Goal: Information Seeking & Learning: Check status

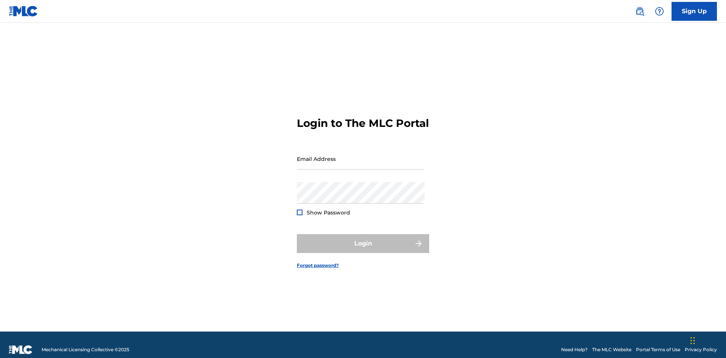
scroll to position [10, 0]
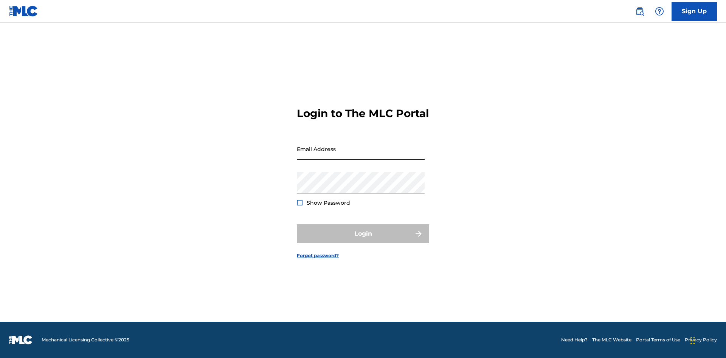
click at [361, 155] on input "Email Address" at bounding box center [361, 149] width 128 height 22
type input "[EMAIL_ADDRESS][DOMAIN_NAME]"
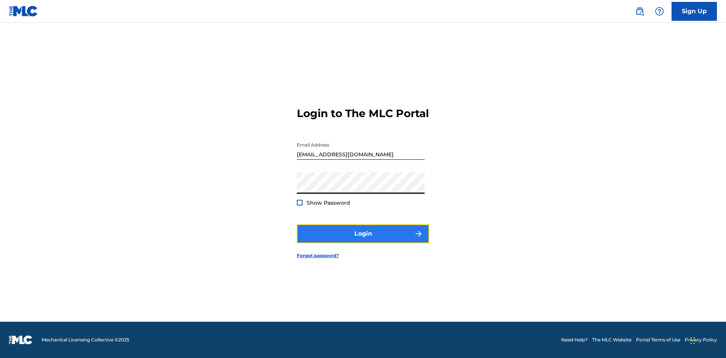
click at [363, 240] on button "Login" at bounding box center [363, 234] width 132 height 19
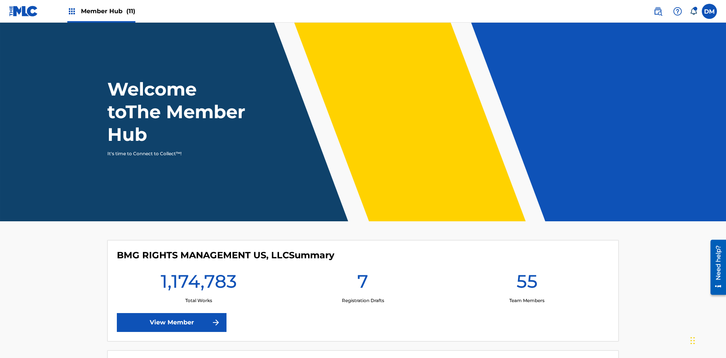
click at [101, 11] on span "Member Hub (11)" at bounding box center [108, 11] width 54 height 9
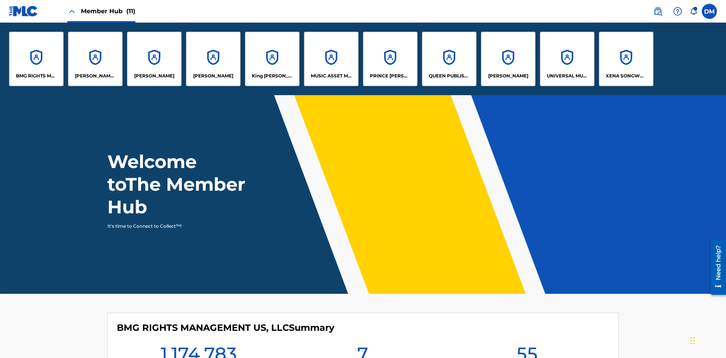
scroll to position [27, 0]
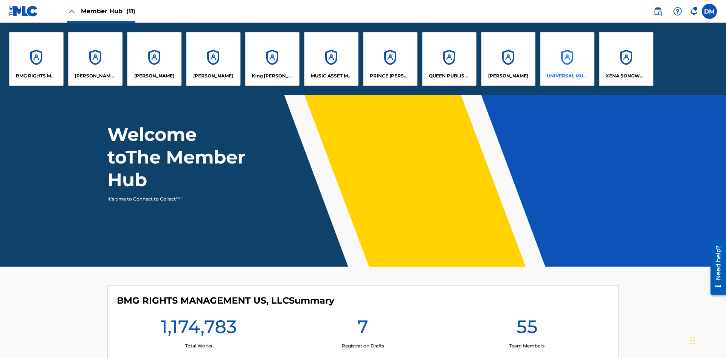
click at [567, 76] on p "UNIVERSAL MUSIC PUB GROUP" at bounding box center [567, 76] width 41 height 7
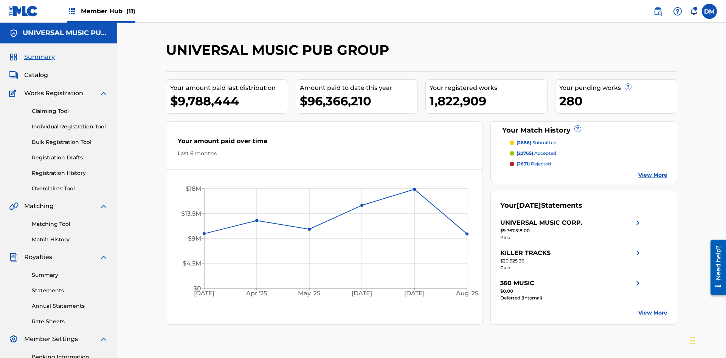
scroll to position [110, 0]
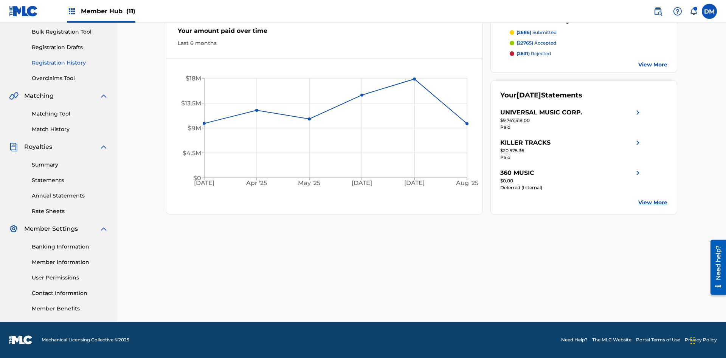
click at [70, 63] on link "Registration History" at bounding box center [70, 63] width 76 height 8
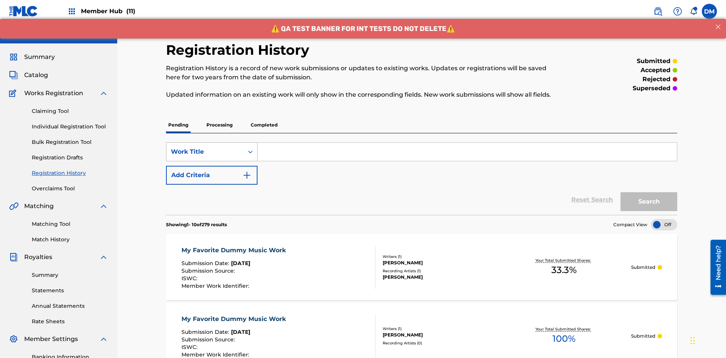
click at [205, 147] on div "Work Title" at bounding box center [205, 151] width 68 height 9
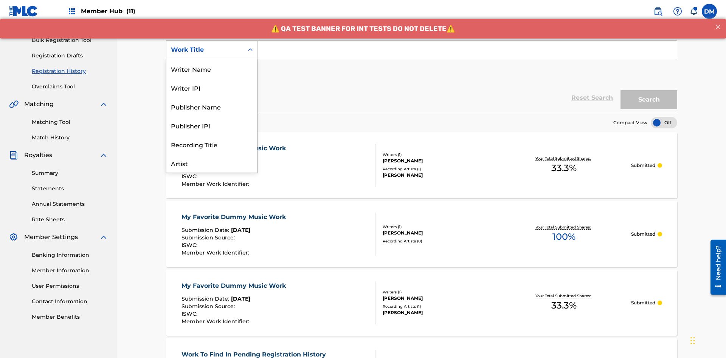
scroll to position [38, 0]
click at [212, 144] on div "ISRC" at bounding box center [211, 144] width 91 height 19
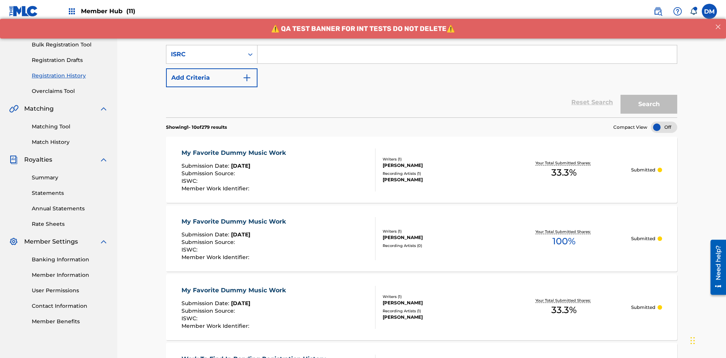
click at [467, 54] on input "Search Form" at bounding box center [466, 54] width 419 height 18
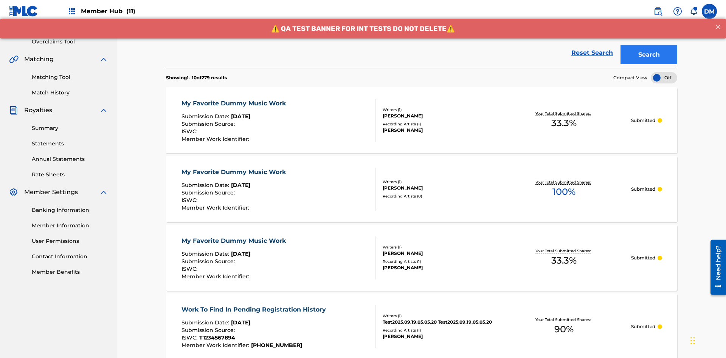
type input "AA3123123123"
click at [649, 55] on button "Search" at bounding box center [648, 54] width 57 height 19
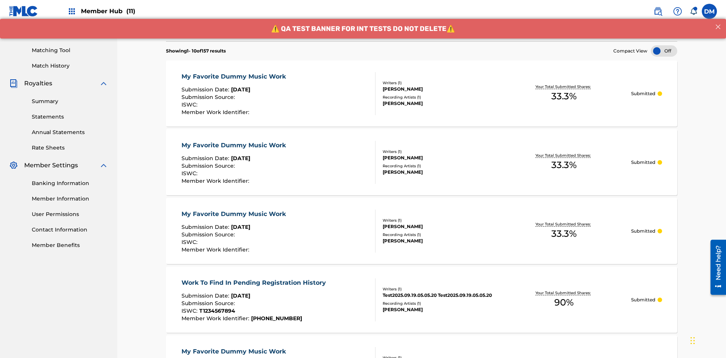
scroll to position [200, 0]
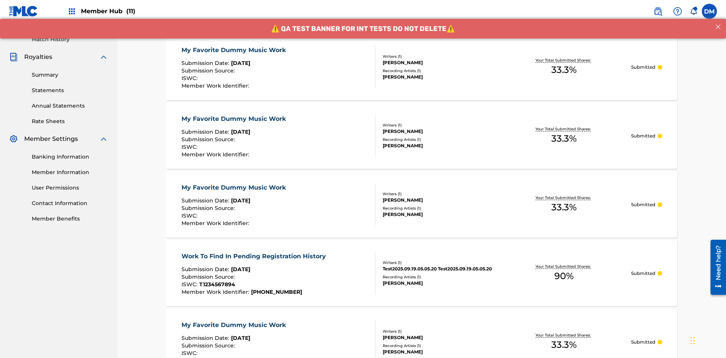
click at [234, 50] on div "My Favorite Dummy Music Work" at bounding box center [235, 50] width 108 height 9
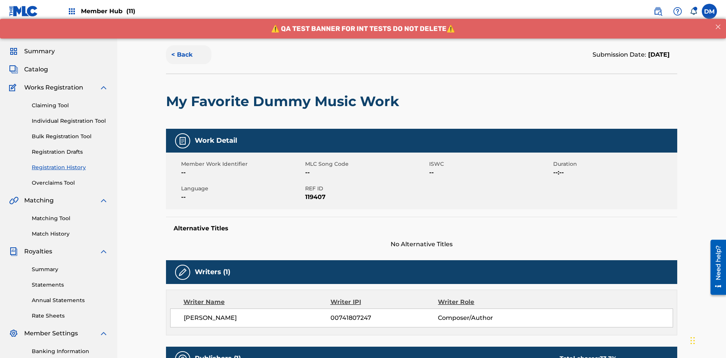
click at [189, 55] on button "< Back" at bounding box center [188, 54] width 45 height 19
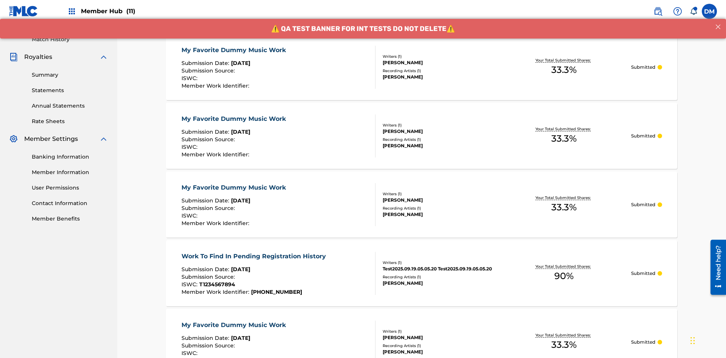
scroll to position [102, 0]
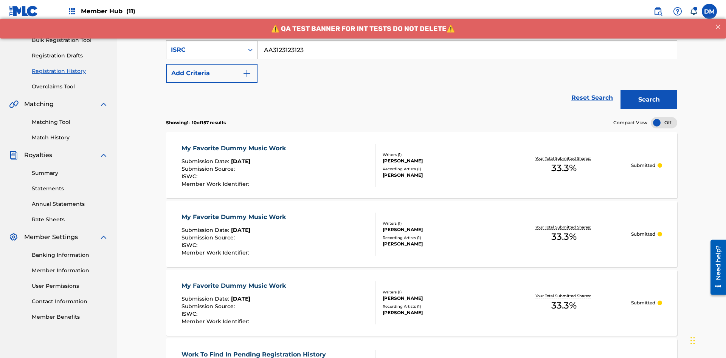
click at [205, 50] on div "ISRC" at bounding box center [205, 49] width 68 height 9
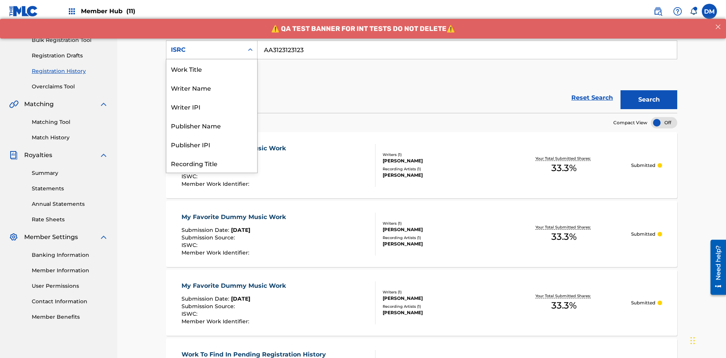
scroll to position [38, 0]
click at [212, 125] on div "Recording Title" at bounding box center [211, 125] width 91 height 19
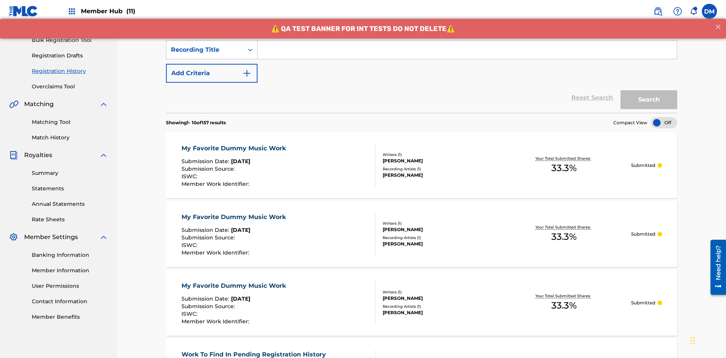
scroll to position [98, 0]
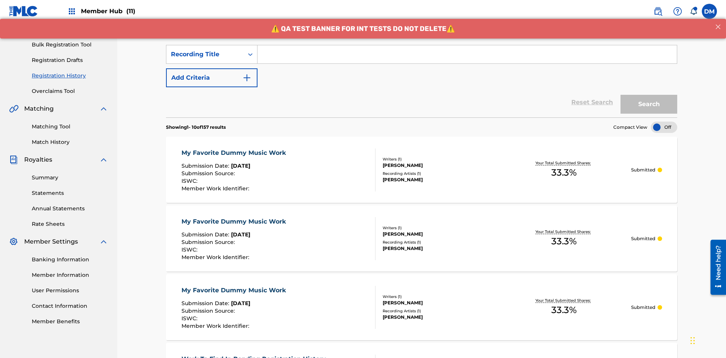
click at [467, 54] on input "Search Form" at bounding box center [466, 54] width 419 height 18
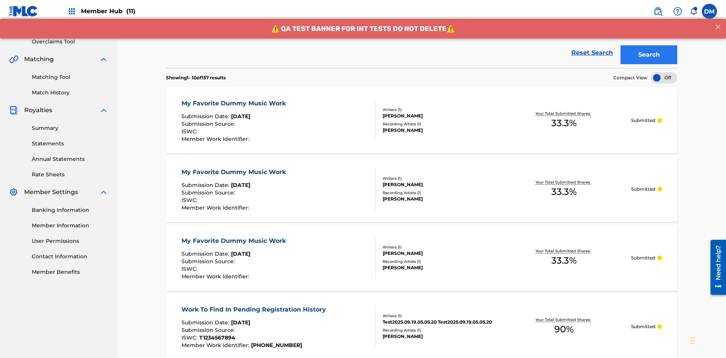
type input "Best Song Ever"
click at [649, 55] on button "Search" at bounding box center [648, 54] width 57 height 19
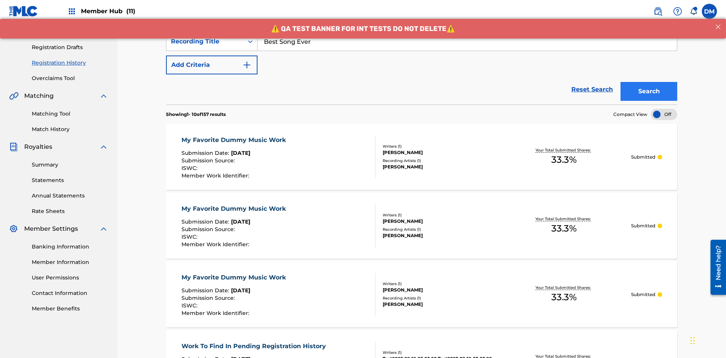
scroll to position [200, 0]
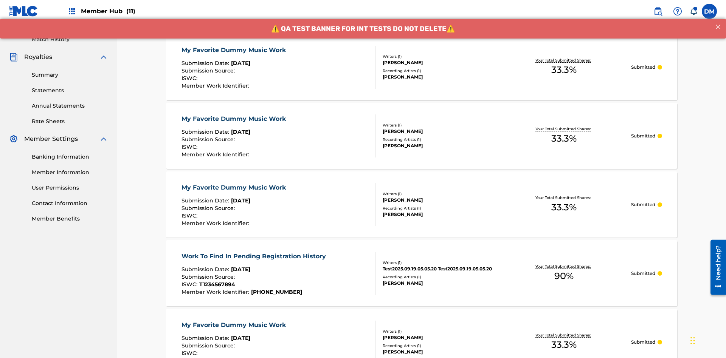
click at [234, 50] on div "My Favorite Dummy Music Work" at bounding box center [235, 50] width 108 height 9
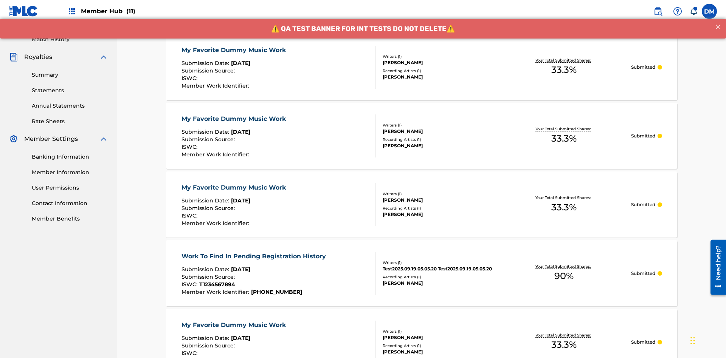
scroll to position [102, 0]
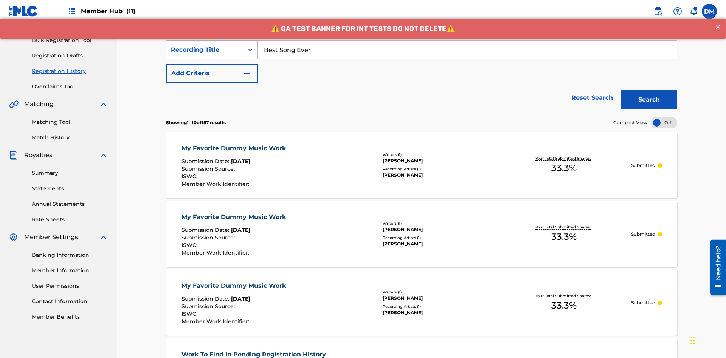
click at [205, 50] on div "Recording Title" at bounding box center [205, 49] width 68 height 9
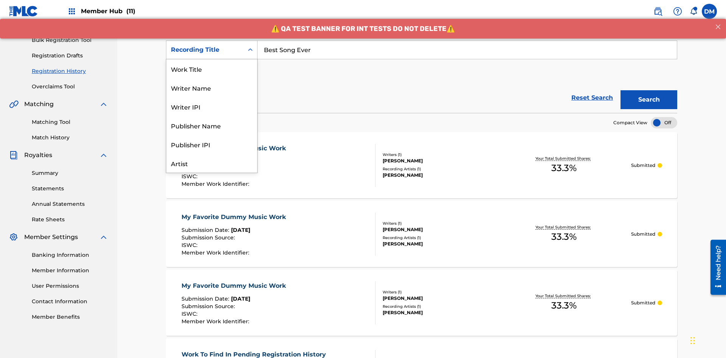
scroll to position [38, 0]
click at [212, 40] on div "Work Title" at bounding box center [211, 31] width 91 height 19
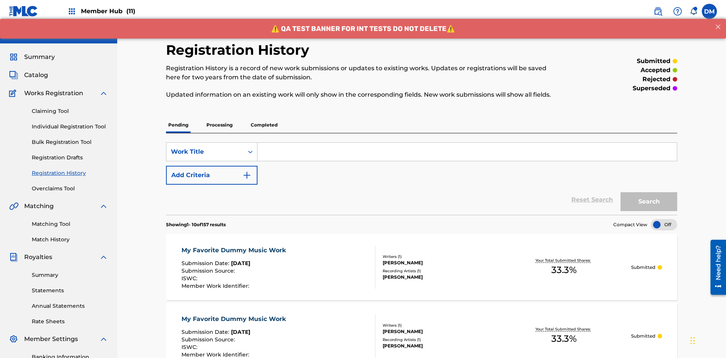
scroll to position [98, 0]
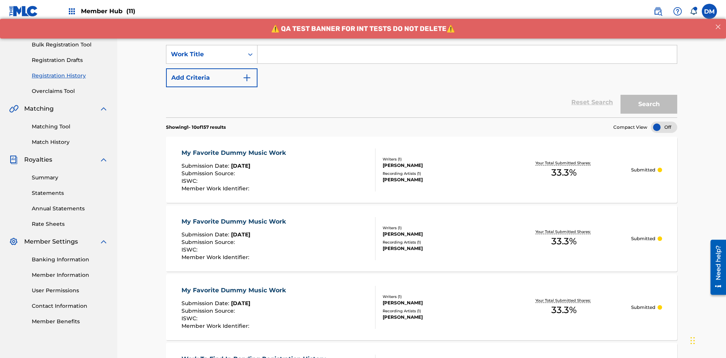
click at [467, 54] on input "Search Form" at bounding box center [466, 54] width 419 height 18
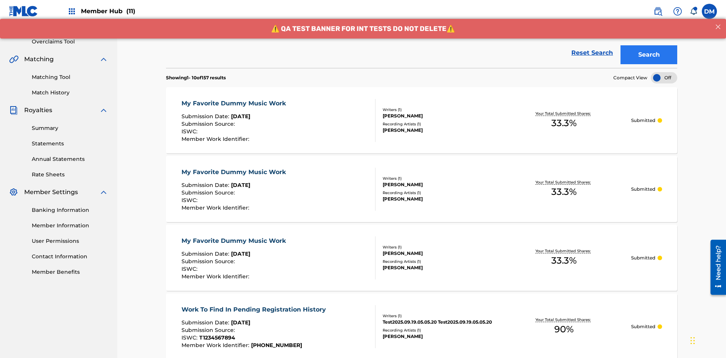
type input "MY FAVORITE DUMMY MUSIC WORK"
click at [649, 55] on button "Search" at bounding box center [648, 54] width 57 height 19
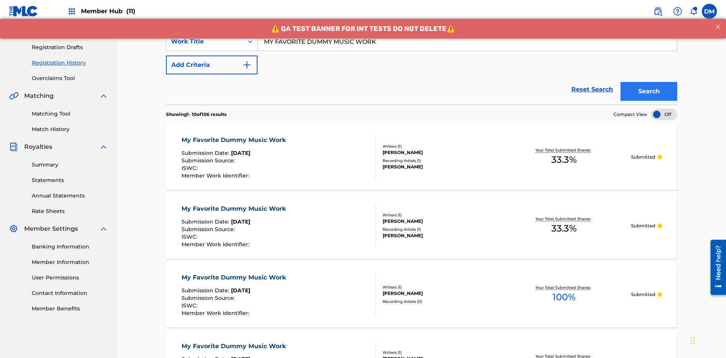
scroll to position [200, 0]
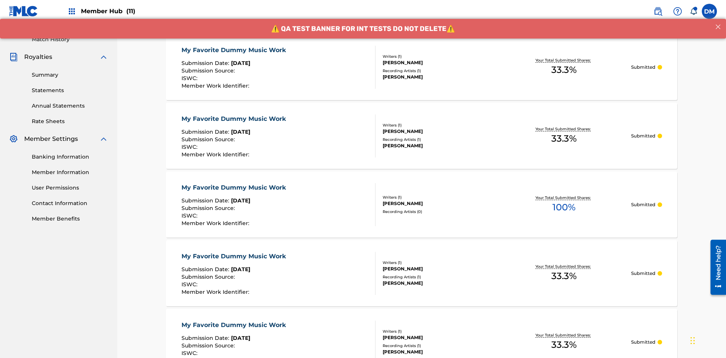
click at [234, 50] on div "My Favorite Dummy Music Work" at bounding box center [235, 50] width 108 height 9
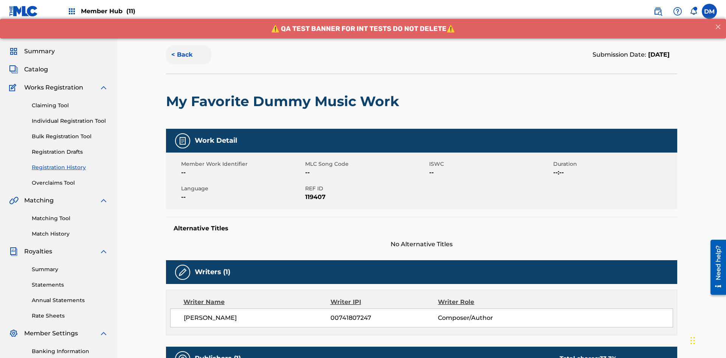
click at [189, 55] on button "< Back" at bounding box center [188, 54] width 45 height 19
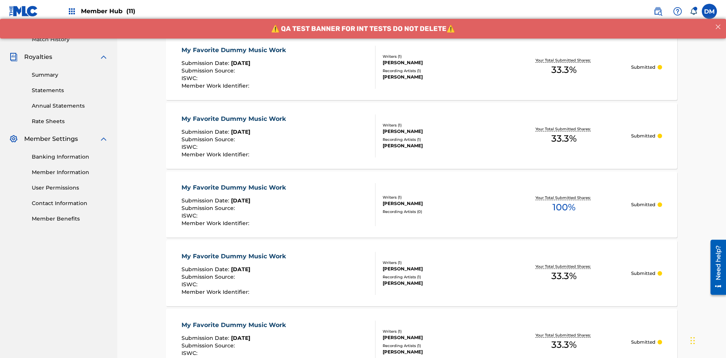
scroll to position [102, 0]
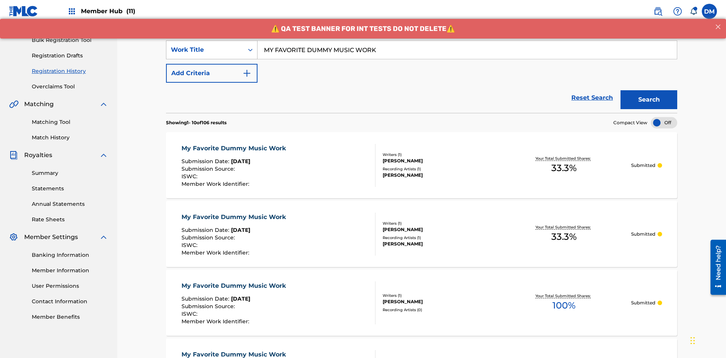
click at [205, 50] on div "Work Title" at bounding box center [205, 49] width 68 height 9
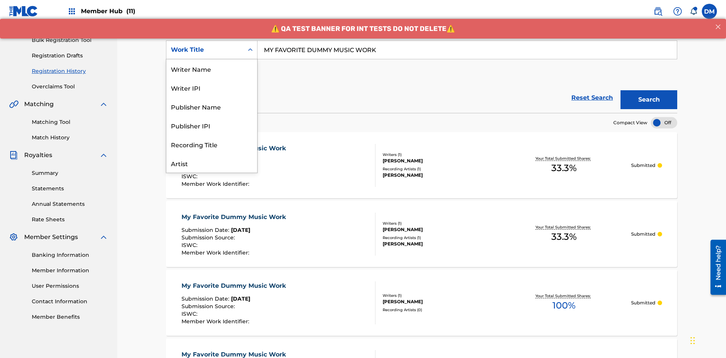
scroll to position [38, 0]
click at [212, 40] on div "Writer Name" at bounding box center [211, 31] width 91 height 19
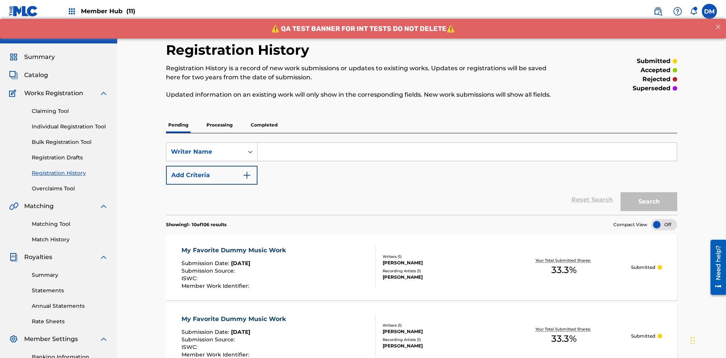
scroll to position [98, 0]
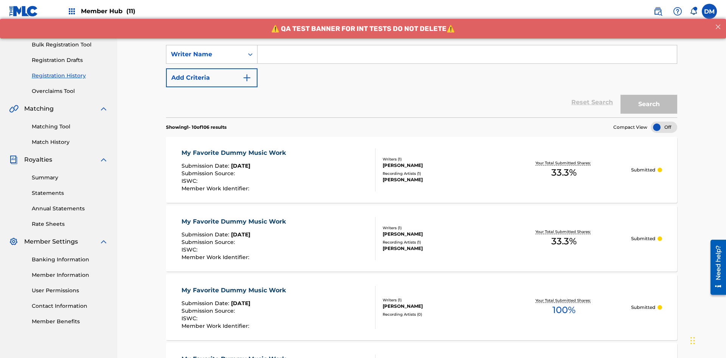
click at [467, 54] on input "Search Form" at bounding box center [466, 54] width 419 height 18
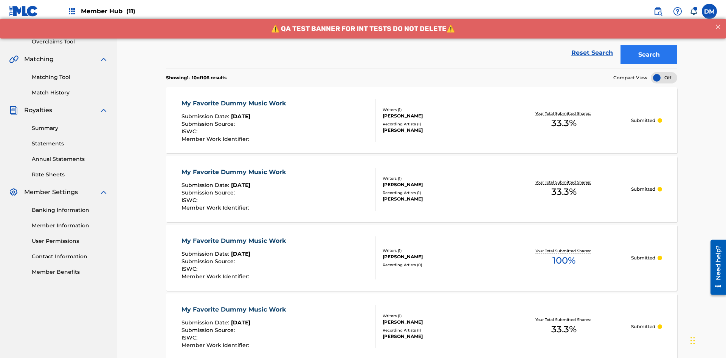
type input "[PERSON_NAME]"
click at [649, 55] on button "Search" at bounding box center [648, 54] width 57 height 19
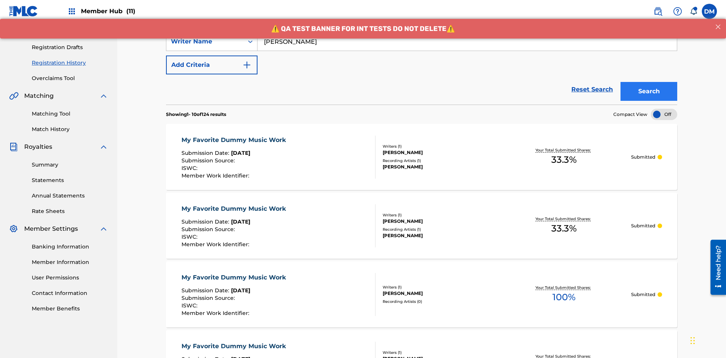
scroll to position [200, 0]
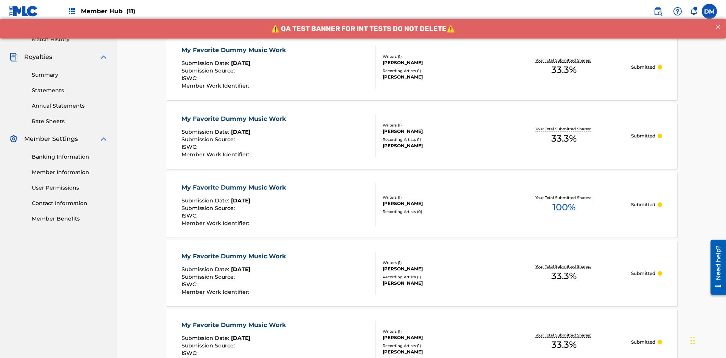
click at [234, 50] on div "My Favorite Dummy Music Work" at bounding box center [235, 50] width 108 height 9
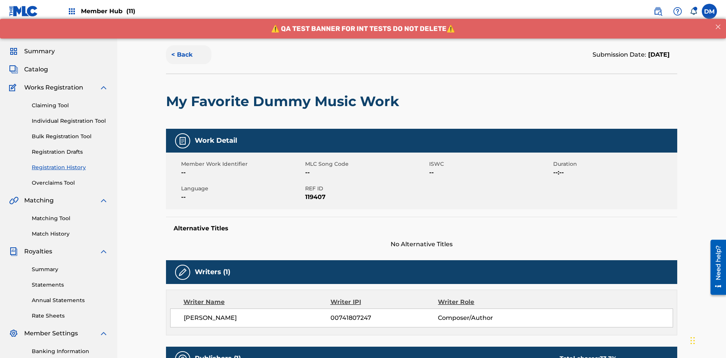
click at [189, 55] on button "< Back" at bounding box center [188, 54] width 45 height 19
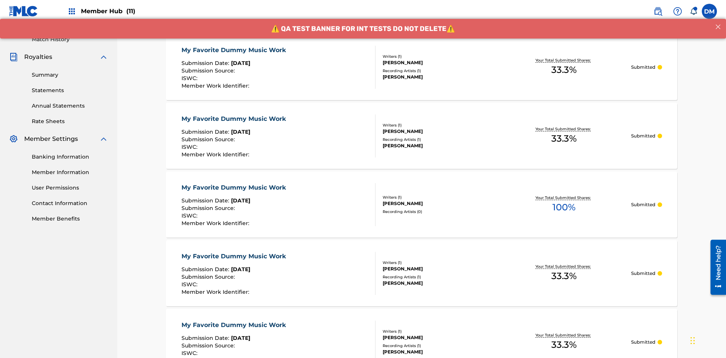
scroll to position [102, 0]
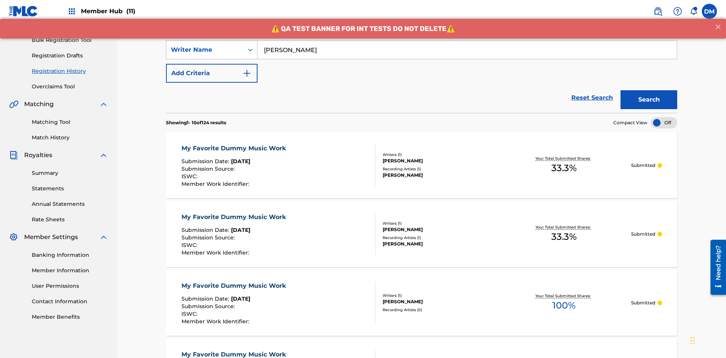
click at [205, 50] on div "Writer Name" at bounding box center [205, 49] width 68 height 9
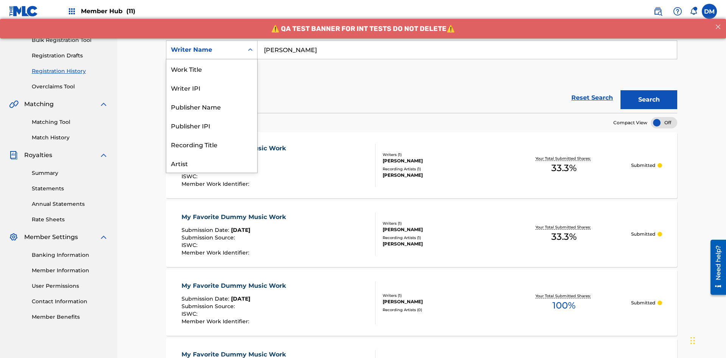
scroll to position [38, 0]
click at [212, 59] on div "Writer IPI" at bounding box center [211, 49] width 91 height 19
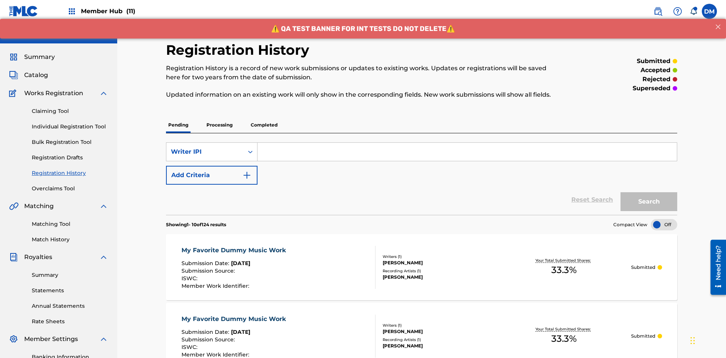
scroll to position [98, 0]
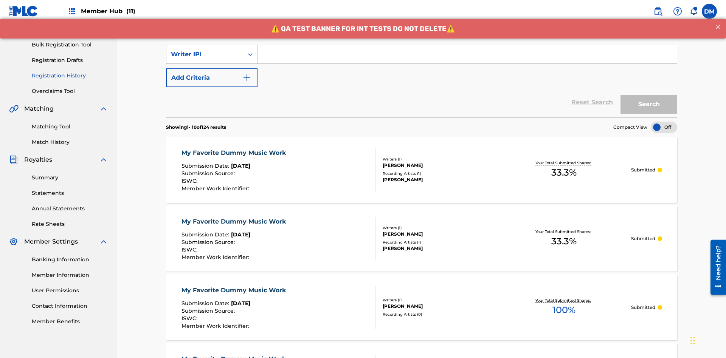
click at [467, 54] on input "Search Form" at bounding box center [466, 54] width 419 height 18
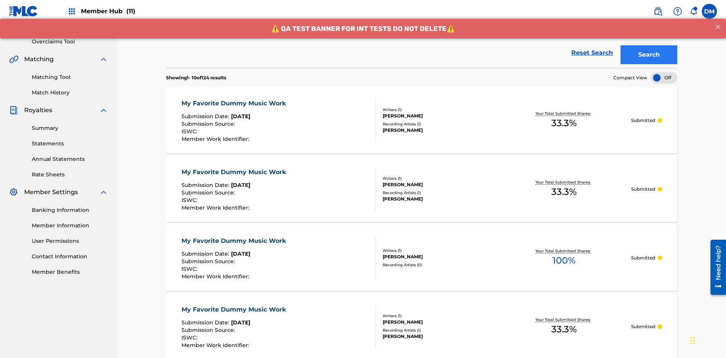
type input "00741807247"
click at [649, 55] on button "Search" at bounding box center [648, 54] width 57 height 19
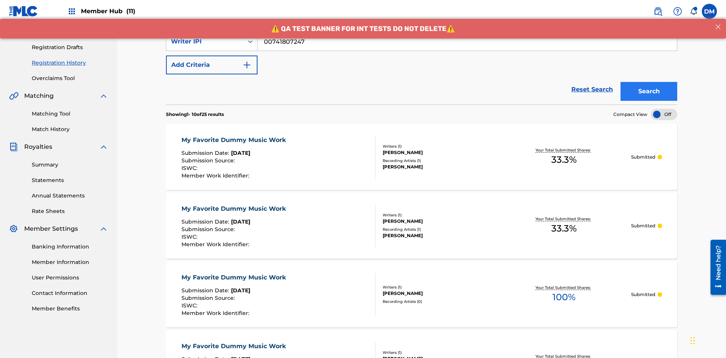
scroll to position [200, 0]
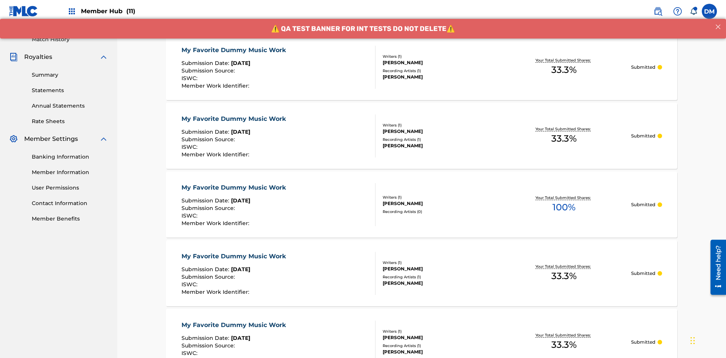
click at [234, 50] on div "My Favorite Dummy Music Work" at bounding box center [235, 50] width 108 height 9
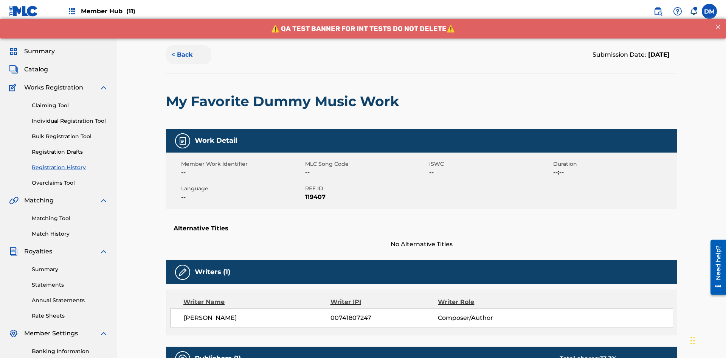
click at [189, 55] on button "< Back" at bounding box center [188, 54] width 45 height 19
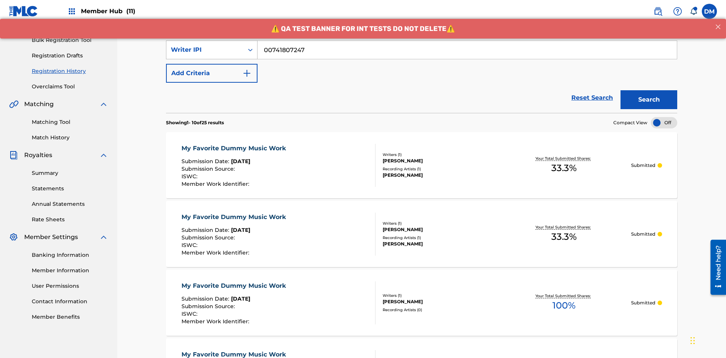
click at [205, 50] on div "Writer IPI" at bounding box center [205, 49] width 68 height 9
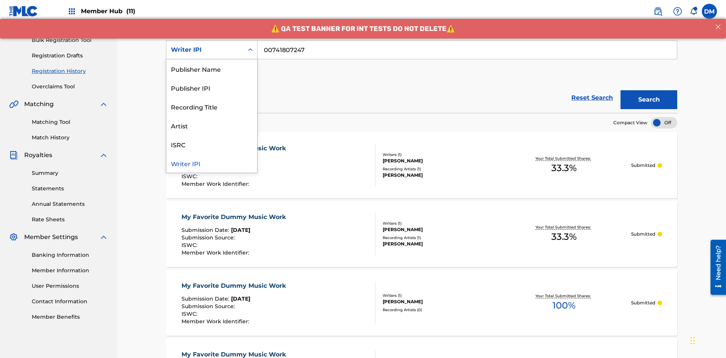
click at [212, 69] on div "Publisher Name" at bounding box center [211, 68] width 91 height 19
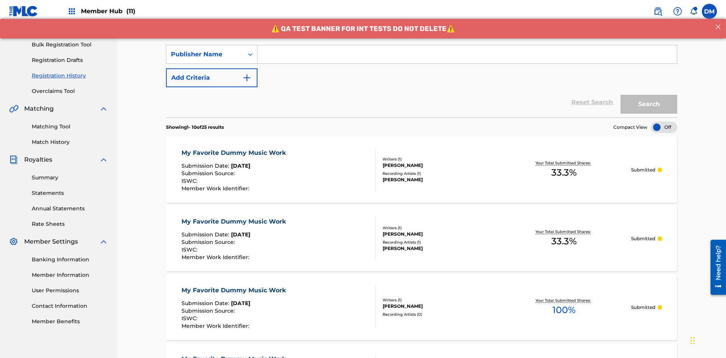
click at [467, 54] on input "Search Form" at bounding box center [466, 54] width 419 height 18
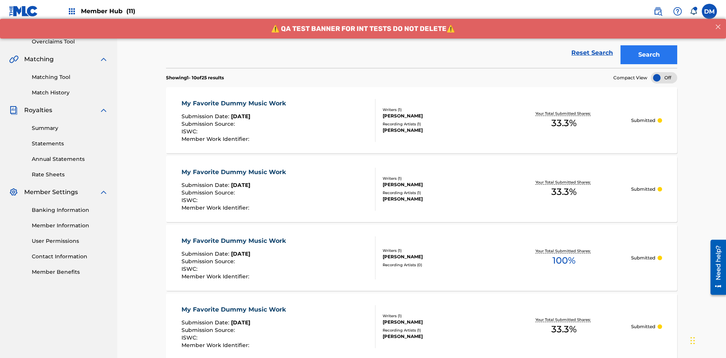
type input "CALACA"
click at [649, 55] on button "Search" at bounding box center [648, 54] width 57 height 19
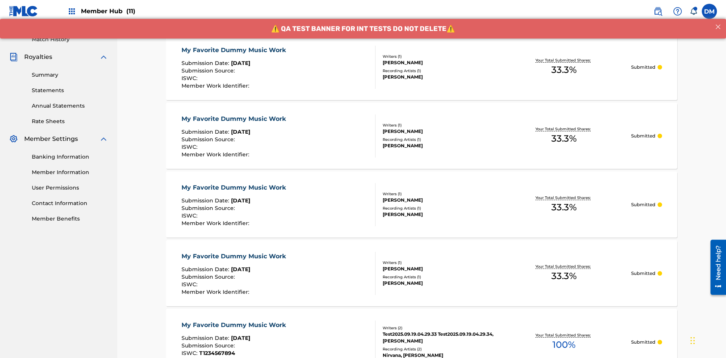
click at [234, 50] on div "My Favorite Dummy Music Work" at bounding box center [235, 50] width 108 height 9
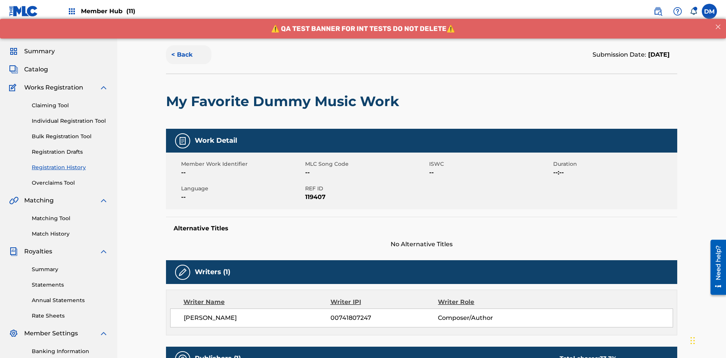
click at [189, 55] on button "< Back" at bounding box center [188, 54] width 45 height 19
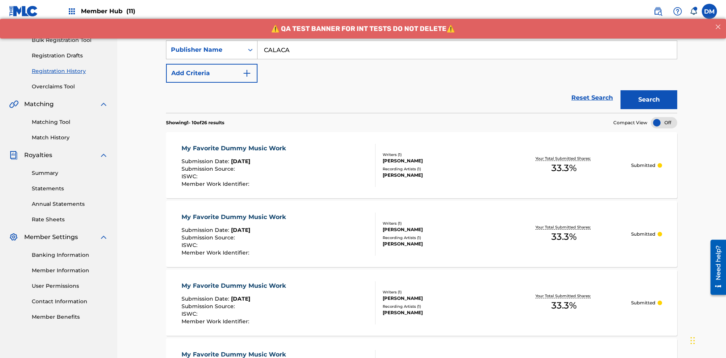
click at [205, 50] on div "Publisher Name" at bounding box center [205, 49] width 68 height 9
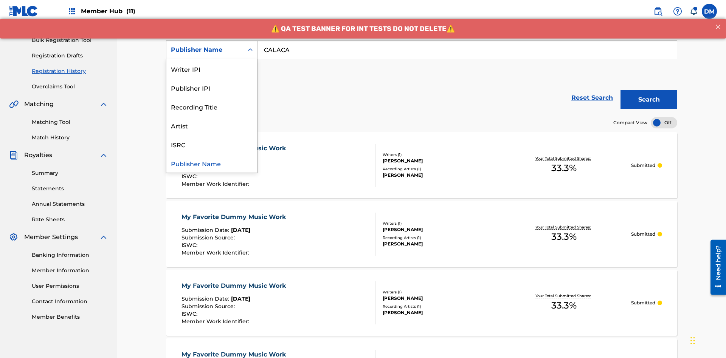
click at [212, 88] on div "Publisher IPI" at bounding box center [211, 87] width 91 height 19
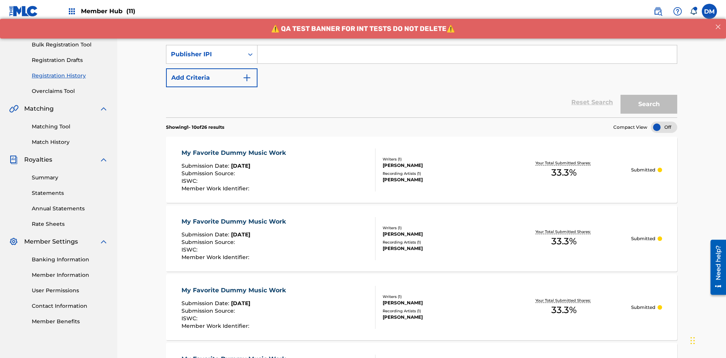
click at [467, 54] on input "Search Form" at bounding box center [466, 54] width 419 height 18
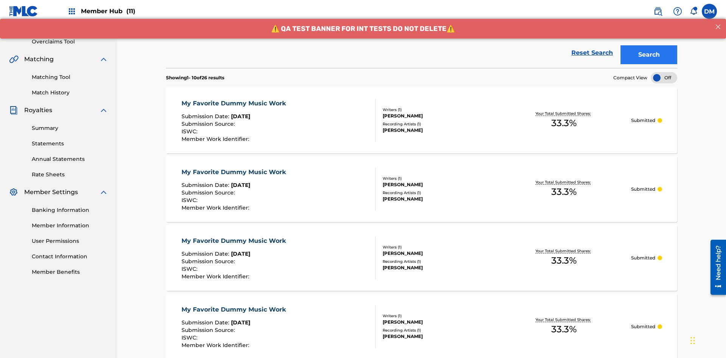
type input "00214463592"
click at [649, 55] on button "Search" at bounding box center [648, 54] width 57 height 19
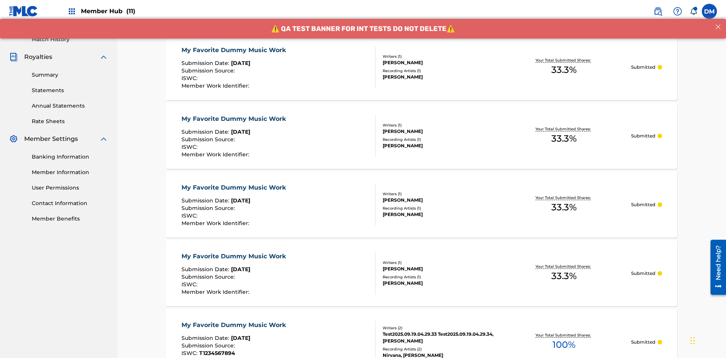
click at [234, 50] on div "My Favorite Dummy Music Work" at bounding box center [235, 50] width 108 height 9
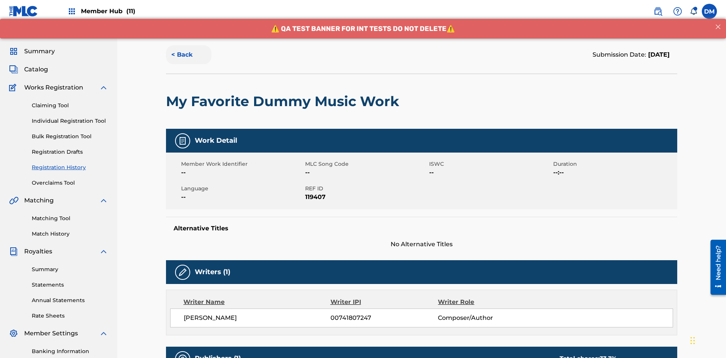
click at [189, 55] on button "< Back" at bounding box center [188, 54] width 45 height 19
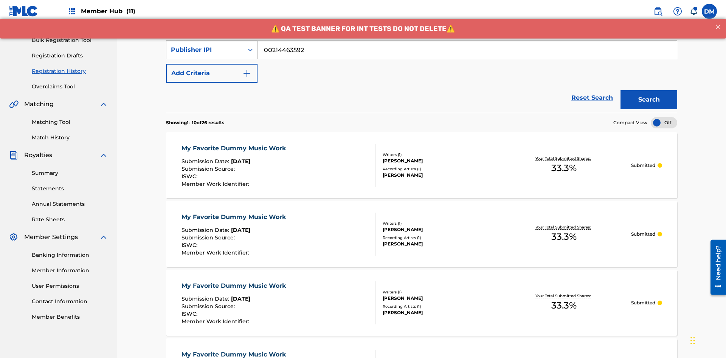
click at [205, 50] on div "Publisher IPI" at bounding box center [205, 49] width 68 height 9
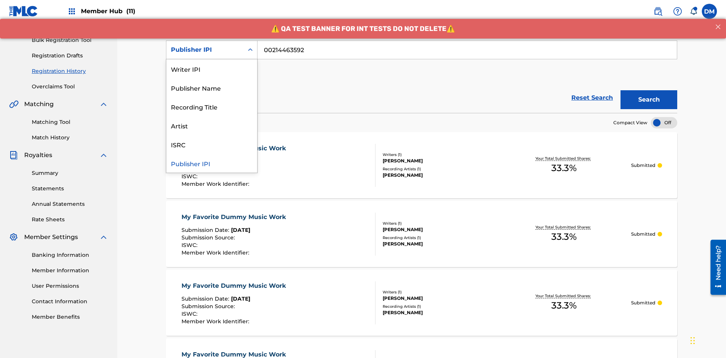
click at [212, 125] on div "Artist" at bounding box center [211, 125] width 91 height 19
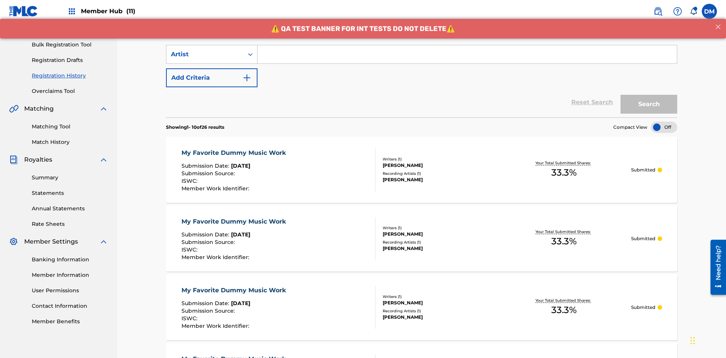
click at [467, 54] on input "Search Form" at bounding box center [466, 54] width 419 height 18
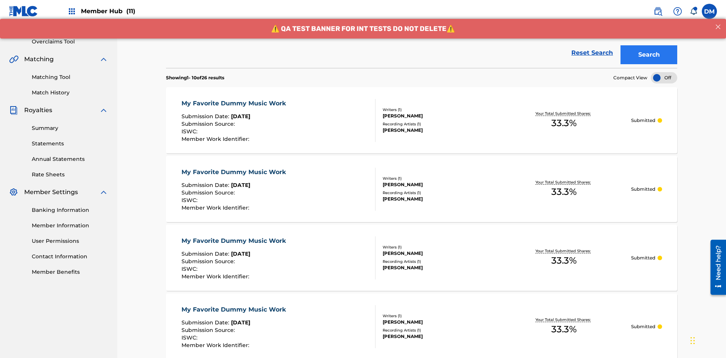
type input "[PERSON_NAME]"
click at [649, 55] on button "Search" at bounding box center [648, 54] width 57 height 19
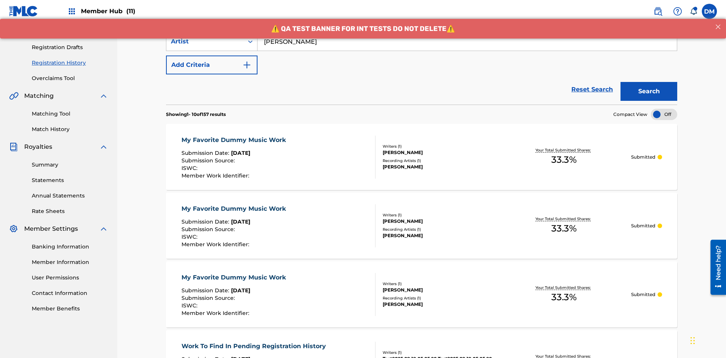
click at [234, 136] on div "My Favorite Dummy Music Work" at bounding box center [235, 140] width 108 height 9
